Goal: Check status: Check status

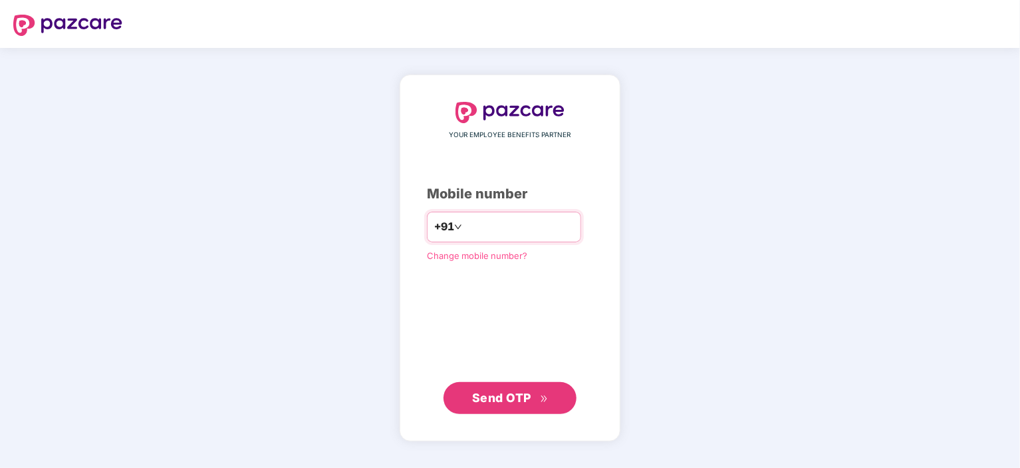
click at [501, 225] on input "number" at bounding box center [519, 226] width 109 height 21
type input "**********"
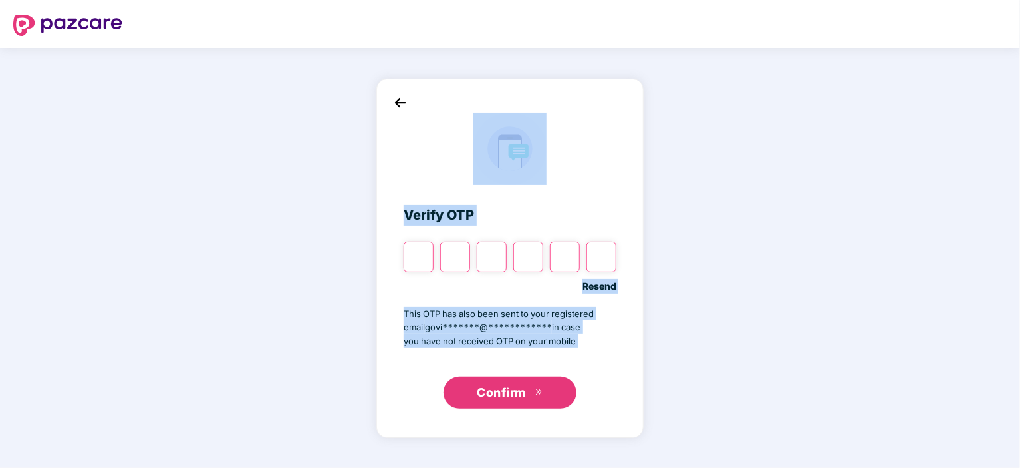
drag, startPoint x: 461, startPoint y: 179, endPoint x: 395, endPoint y: 406, distance: 236.1
click at [395, 406] on div "**********" at bounding box center [509, 257] width 267 height 359
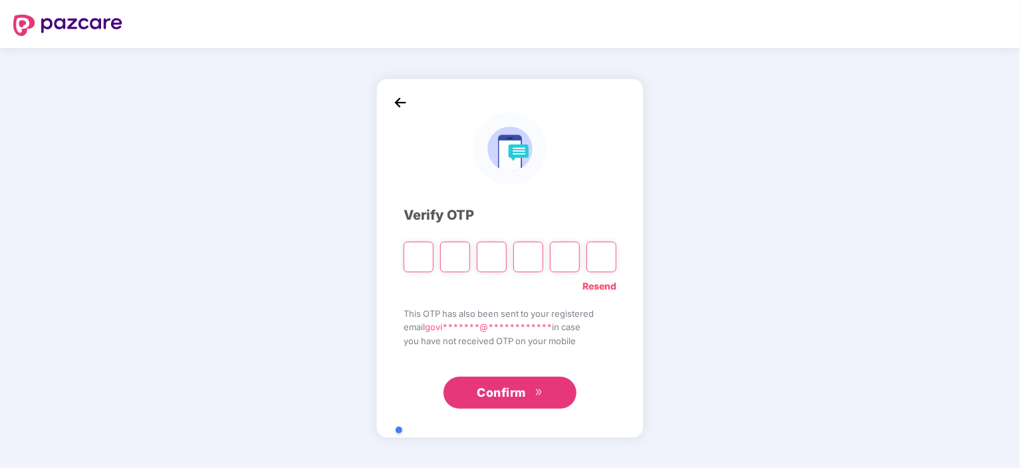
click at [422, 256] on input "Please enter verification code. Digit 1" at bounding box center [419, 256] width 30 height 31
type input "*"
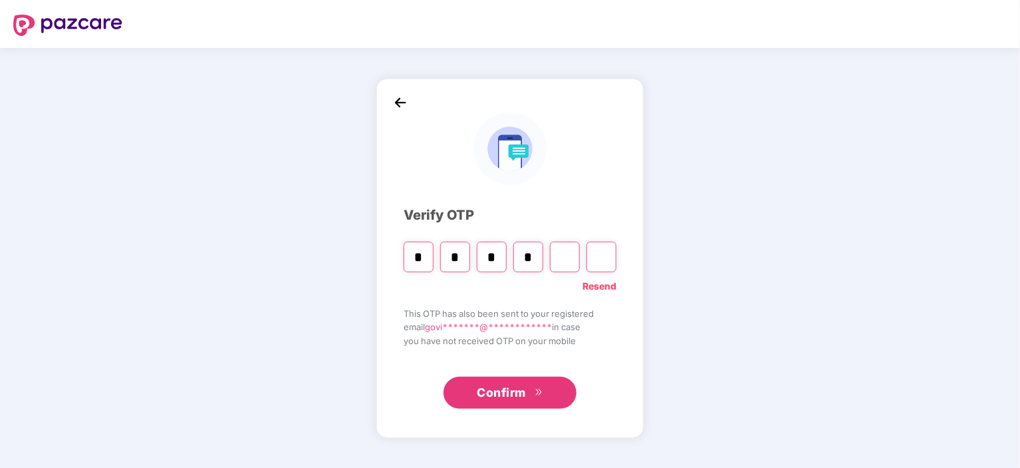
type input "*"
click at [566, 257] on input "*" at bounding box center [565, 256] width 30 height 31
type input "*"
click at [626, 257] on div "**********" at bounding box center [509, 257] width 267 height 359
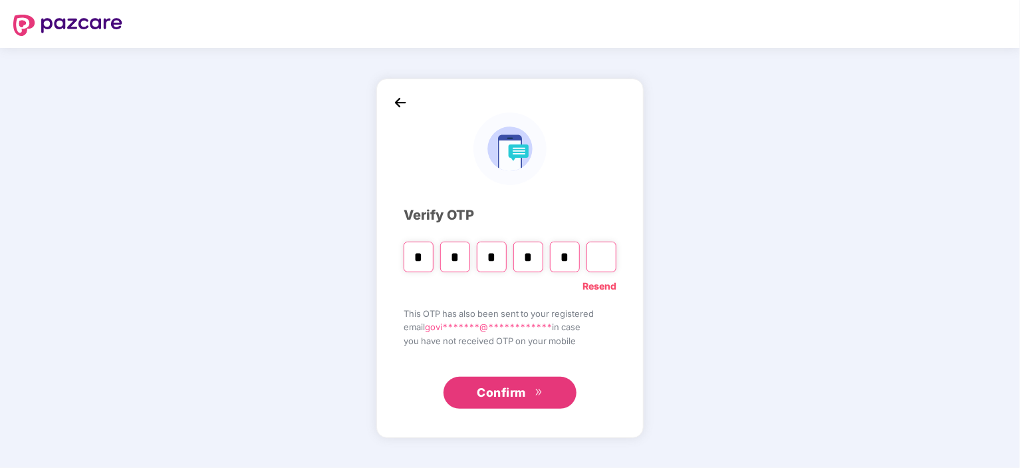
click at [611, 257] on input "Digit 6" at bounding box center [602, 256] width 30 height 31
type input "*"
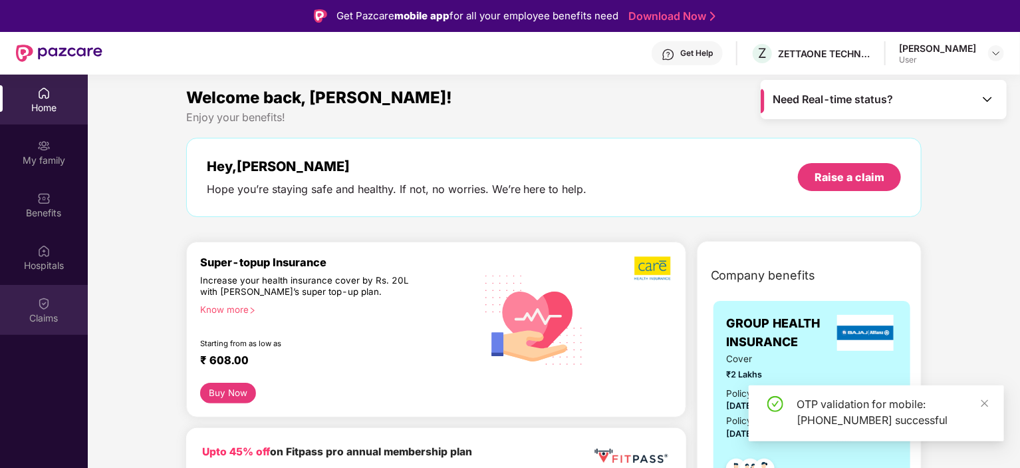
click at [51, 316] on div "Claims" at bounding box center [44, 317] width 88 height 13
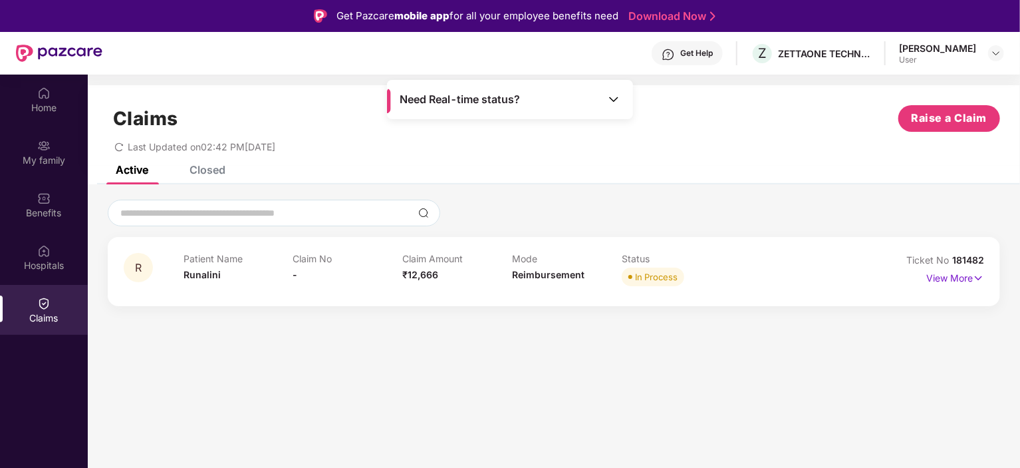
click at [547, 276] on span "Reimbursement" at bounding box center [548, 274] width 72 height 11
click at [976, 273] on img at bounding box center [978, 278] width 11 height 15
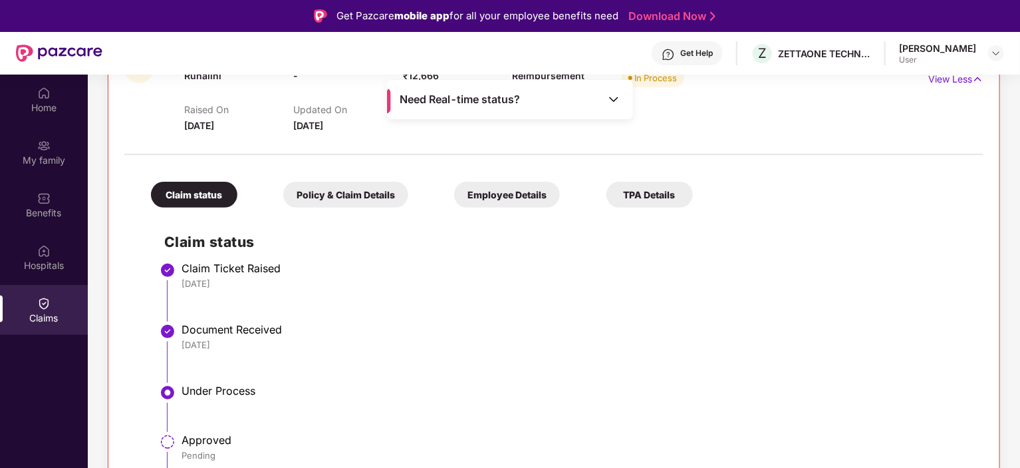
scroll to position [217, 0]
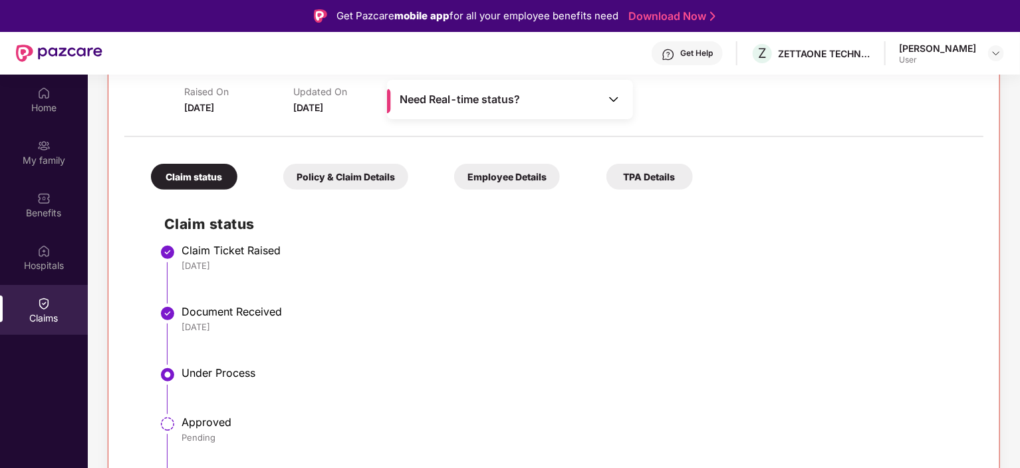
click at [166, 372] on img at bounding box center [168, 374] width 16 height 16
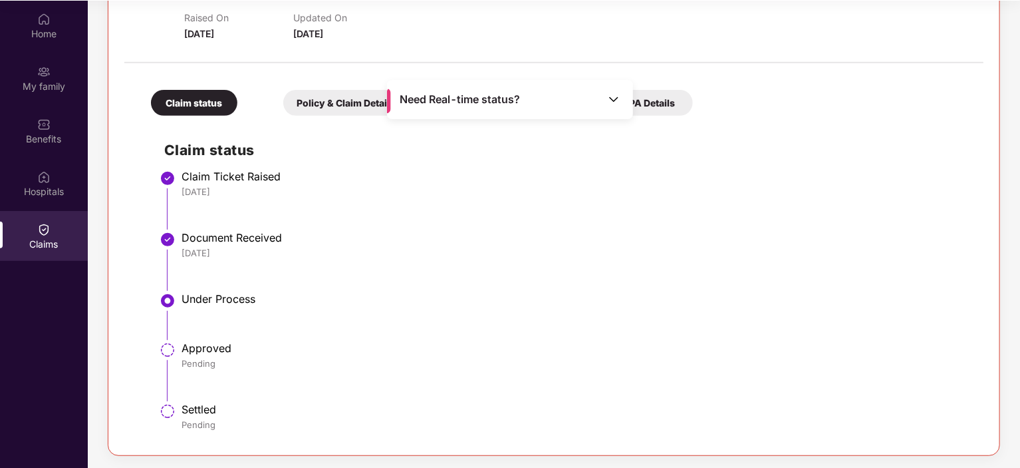
scroll to position [74, 0]
click at [207, 355] on div "Approved Pending" at bounding box center [576, 355] width 789 height 28
click at [189, 426] on div "Pending" at bounding box center [576, 424] width 789 height 12
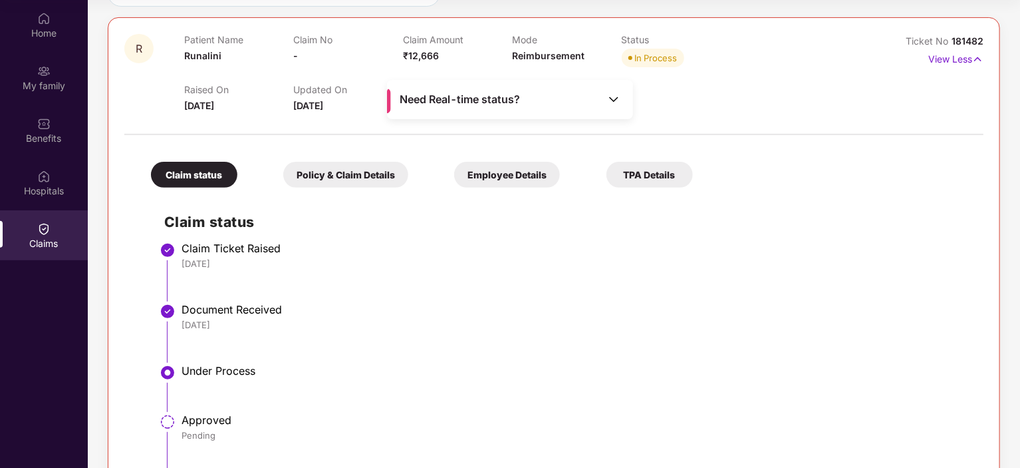
scroll to position [0, 0]
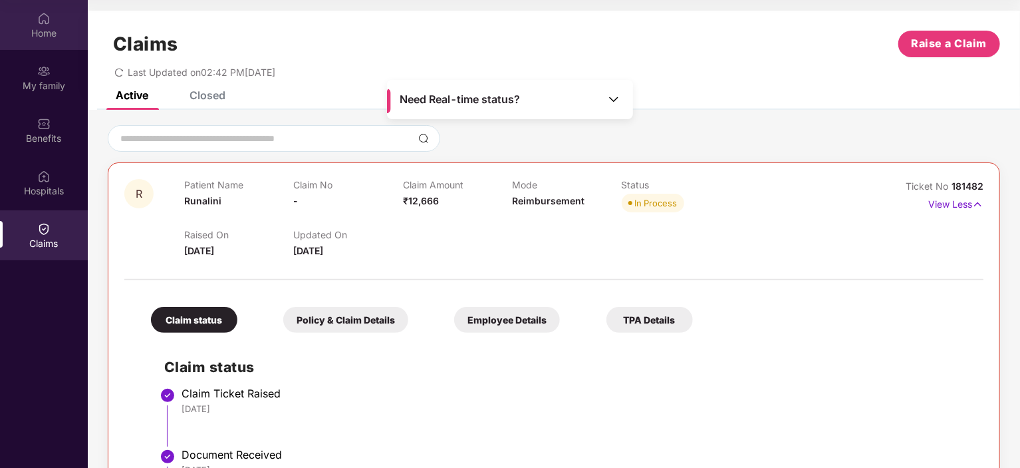
click at [39, 25] on img at bounding box center [43, 18] width 13 height 13
